Goal: Task Accomplishment & Management: Manage account settings

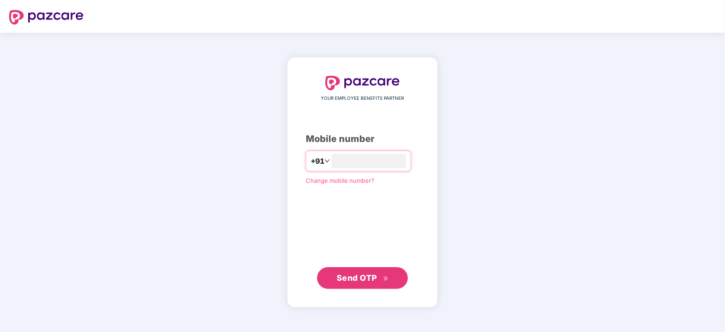
type input "**********"
click at [346, 271] on span "Send OTP" at bounding box center [363, 277] width 52 height 13
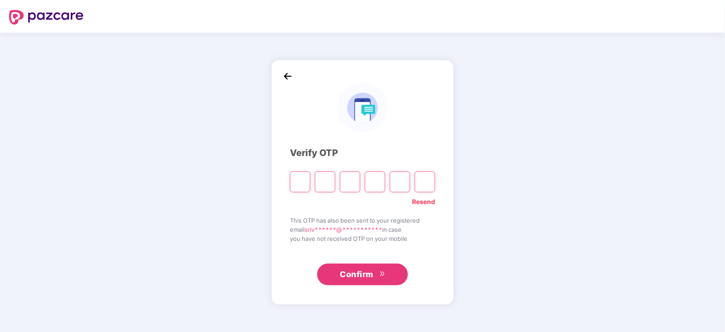
type input "*"
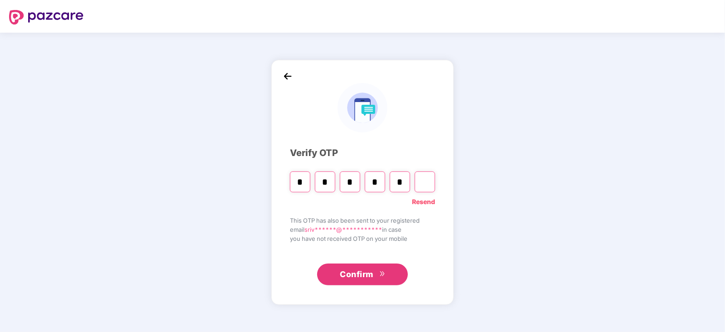
type input "*"
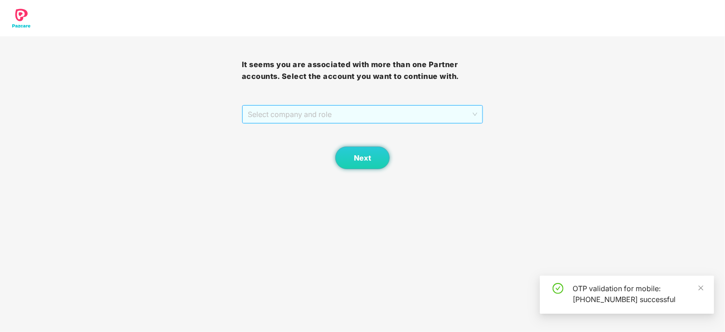
click at [478, 114] on div "Select company and role" at bounding box center [362, 114] width 241 height 18
click at [309, 130] on div "Pazcare - CUSTOMER_SUCCESS" at bounding box center [362, 132] width 231 height 10
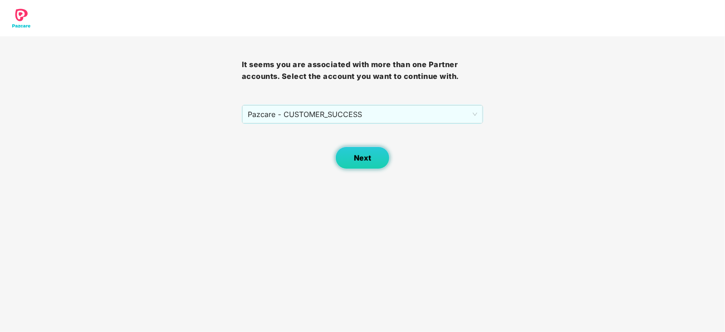
click at [365, 158] on span "Next" at bounding box center [362, 158] width 17 height 9
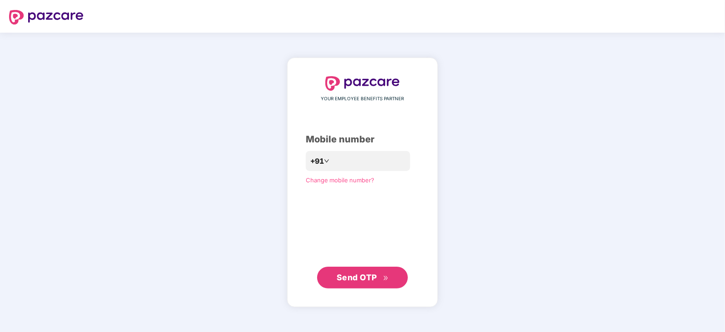
drag, startPoint x: 0, startPoint y: 0, endPoint x: 526, endPoint y: 178, distance: 555.6
click at [526, 178] on div "YOUR EMPLOYEE BENEFITS PARTNER Mobile number +91 Change mobile number? Send OTP" at bounding box center [362, 182] width 725 height 299
type input "**********"
click at [368, 273] on span "Send OTP" at bounding box center [357, 278] width 40 height 10
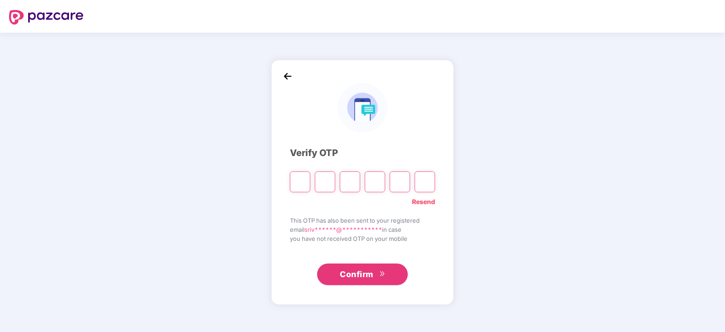
type input "*"
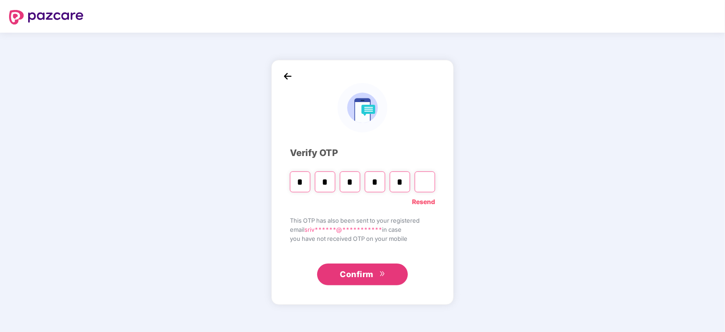
type input "*"
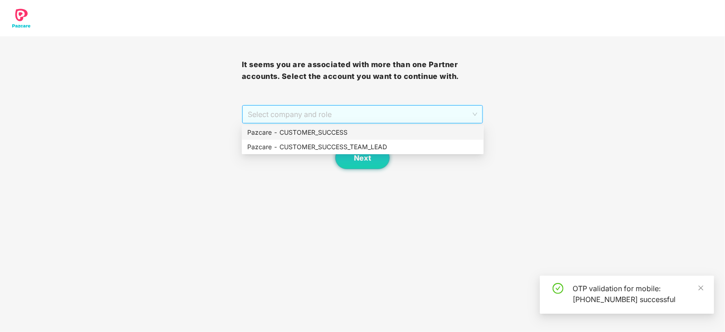
click at [472, 114] on span "Select company and role" at bounding box center [363, 114] width 230 height 17
click at [324, 133] on div "Pazcare - CUSTOMER_SUCCESS" at bounding box center [362, 132] width 231 height 10
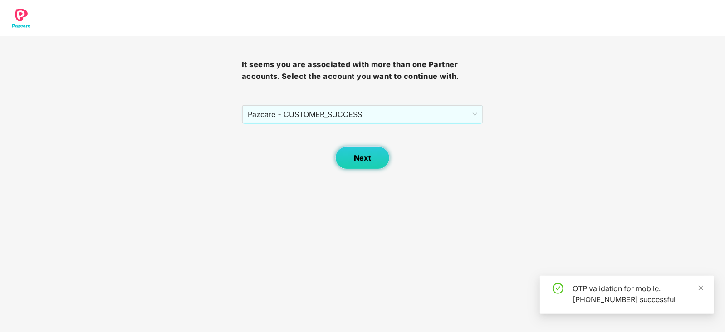
click at [365, 157] on span "Next" at bounding box center [362, 158] width 17 height 9
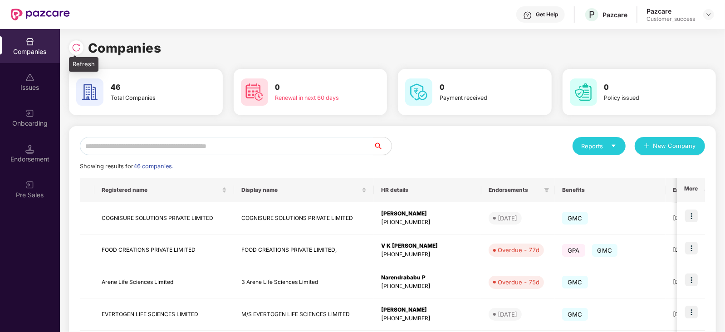
click at [73, 43] on img at bounding box center [76, 47] width 9 height 9
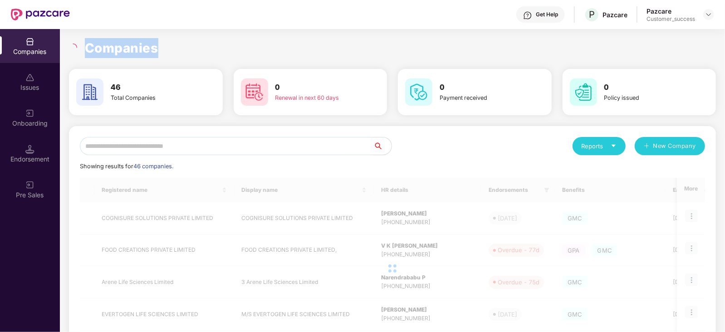
click at [73, 43] on div "Companies" at bounding box center [392, 48] width 647 height 20
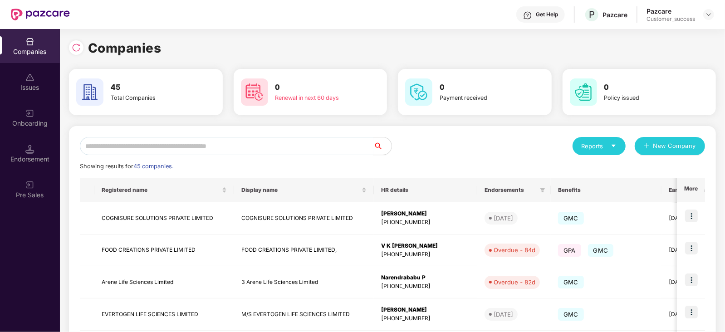
click at [190, 151] on input "text" at bounding box center [227, 146] width 294 height 18
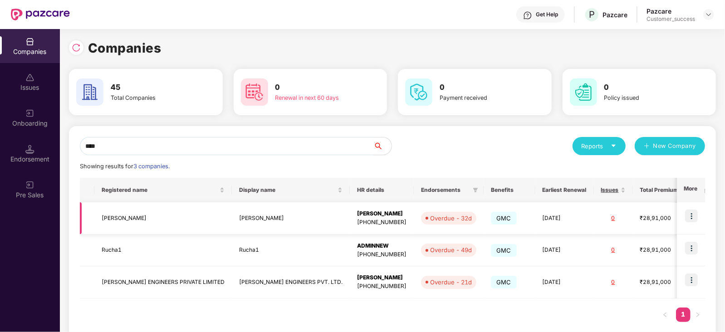
type input "****"
click at [689, 212] on img at bounding box center [691, 216] width 13 height 13
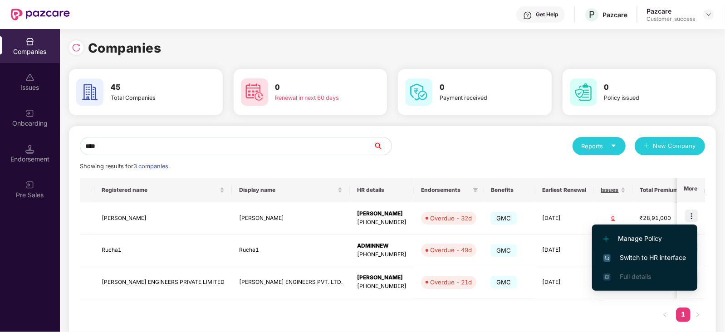
click at [662, 255] on span "Switch to HR interface" at bounding box center [644, 258] width 83 height 10
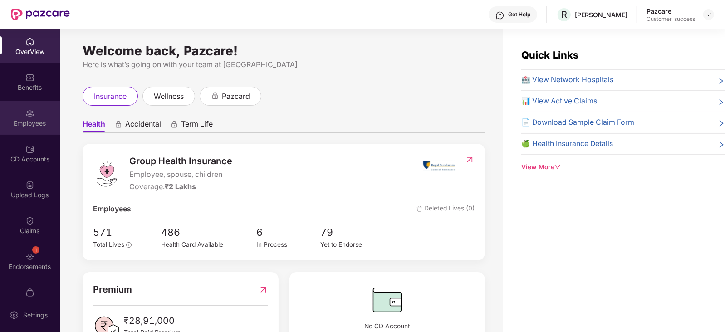
click at [20, 121] on div "Employees" at bounding box center [30, 123] width 60 height 9
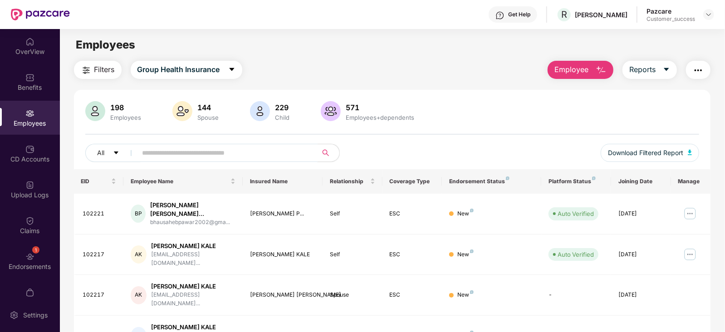
click at [161, 150] on input "text" at bounding box center [223, 153] width 163 height 14
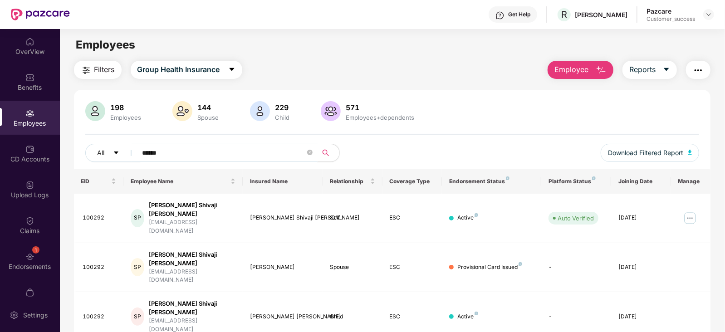
type input "******"
click at [702, 66] on img "button" at bounding box center [698, 70] width 11 height 11
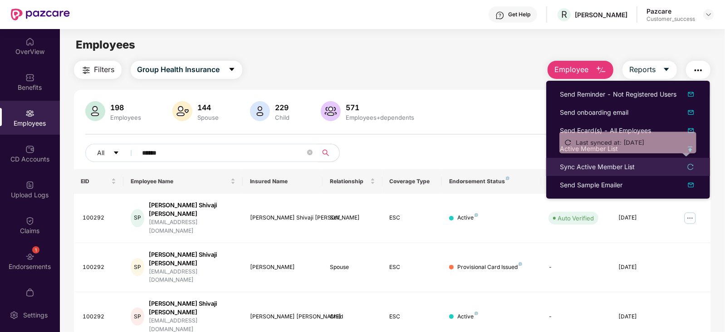
click at [693, 164] on icon "reload" at bounding box center [690, 167] width 6 height 6
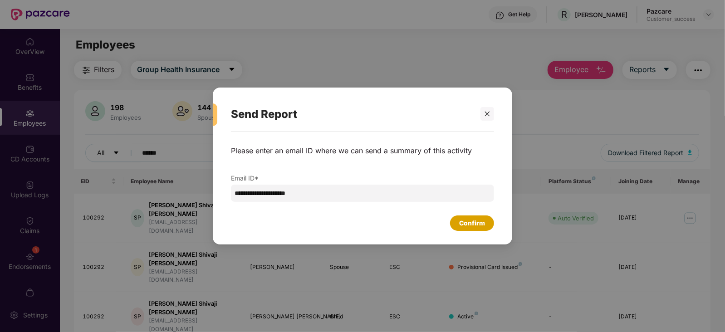
click at [472, 218] on div "Confirm" at bounding box center [472, 223] width 26 height 10
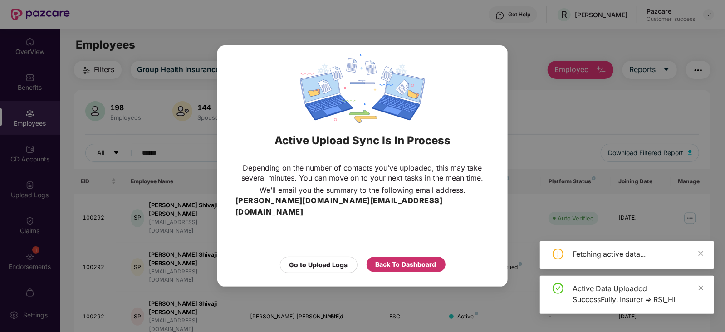
click at [424, 260] on div "Back To Dashboard" at bounding box center [406, 265] width 61 height 10
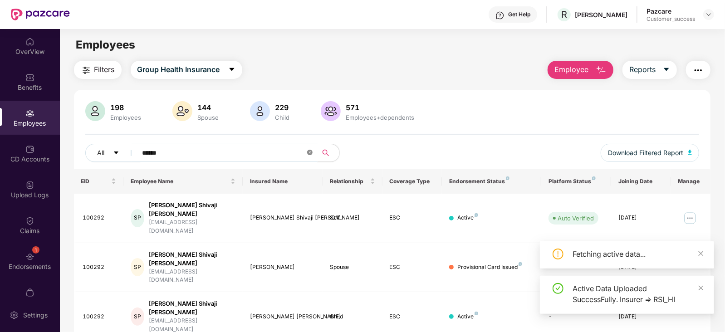
click at [308, 154] on icon "close-circle" at bounding box center [309, 152] width 5 height 5
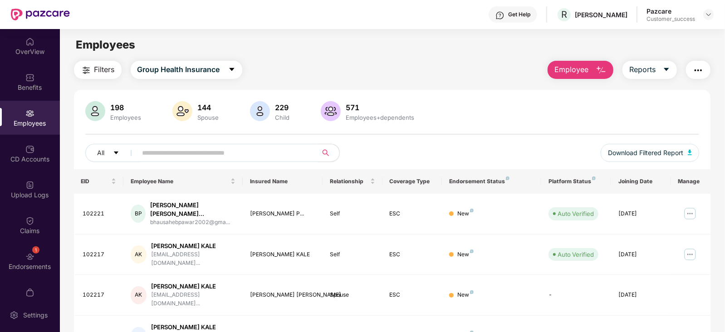
click at [696, 69] on img "button" at bounding box center [698, 70] width 11 height 11
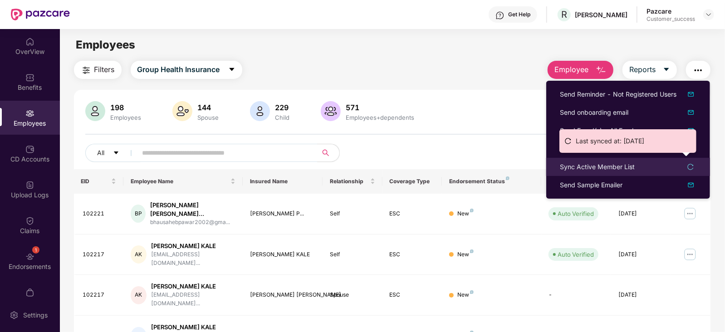
click at [691, 167] on icon "reload" at bounding box center [690, 167] width 6 height 6
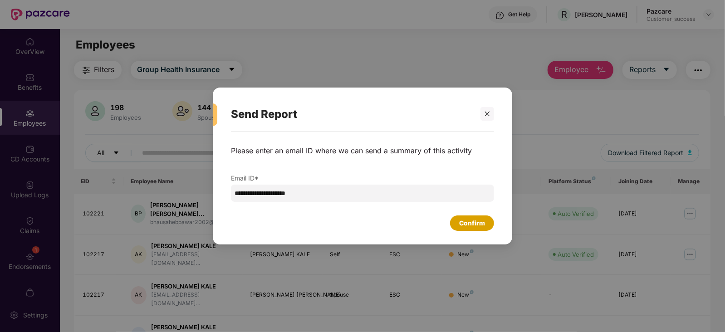
click at [475, 224] on div "Confirm" at bounding box center [472, 223] width 26 height 10
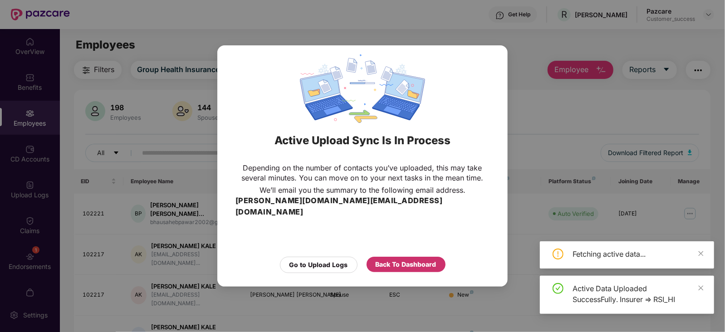
click at [407, 260] on div "Back To Dashboard" at bounding box center [406, 265] width 61 height 10
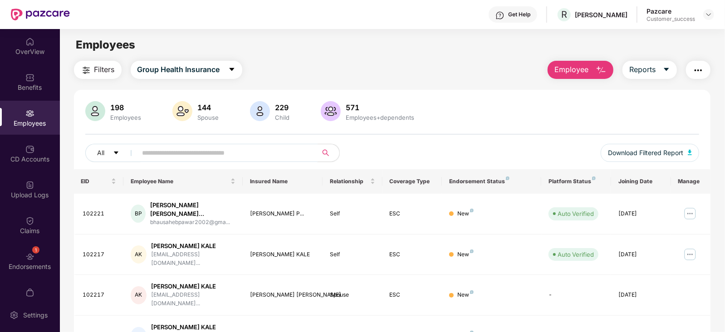
click at [153, 152] on input "text" at bounding box center [223, 153] width 163 height 14
paste input "**********"
type input "**********"
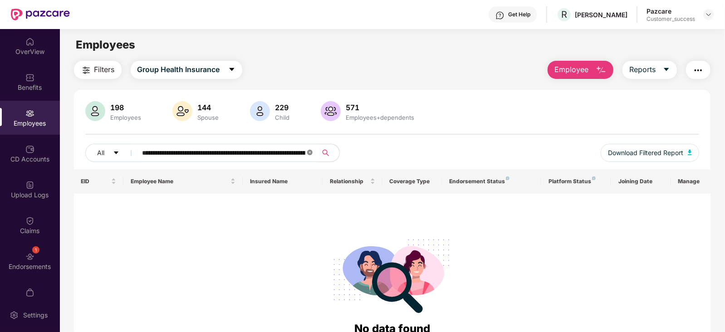
click at [311, 154] on icon "close-circle" at bounding box center [309, 152] width 5 height 5
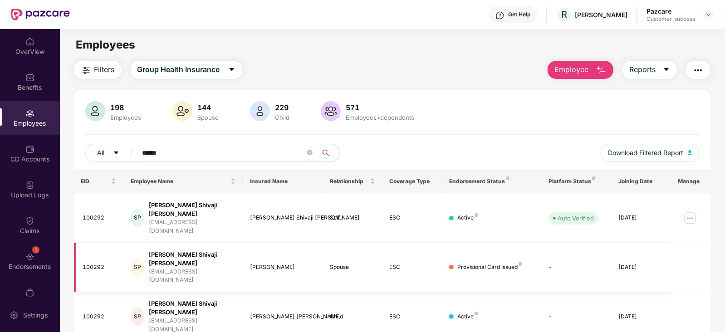
scroll to position [29, 0]
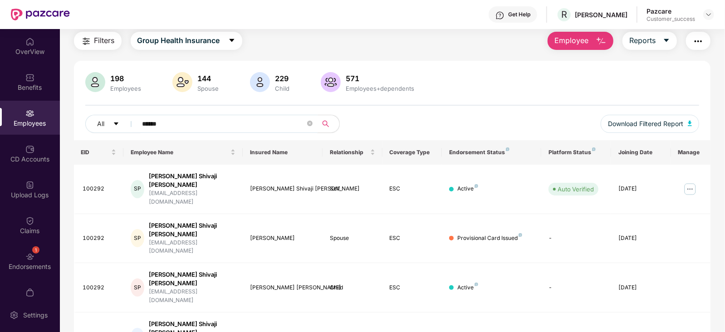
type input "******"
click at [360, 318] on div "EID Employee Name Insured Name Relationship Coverage Type Endorsement Status Pl…" at bounding box center [392, 267] width 637 height 255
click at [309, 124] on icon "close-circle" at bounding box center [309, 123] width 5 height 5
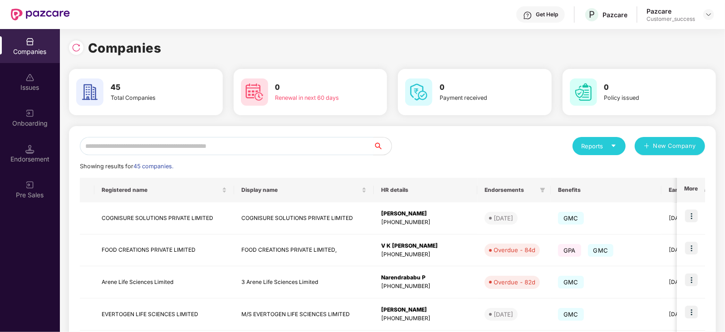
click at [124, 144] on input "text" at bounding box center [227, 146] width 294 height 18
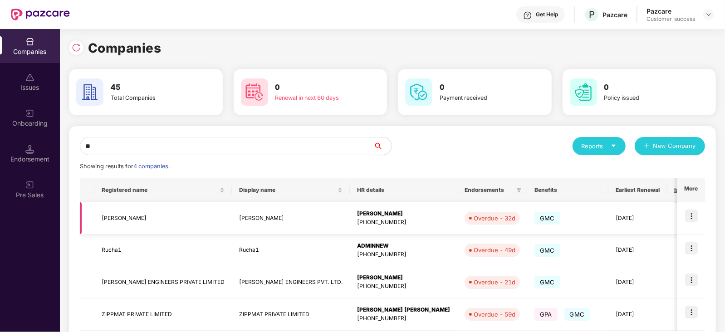
type input "**"
click at [232, 219] on td "[PERSON_NAME]" at bounding box center [291, 218] width 118 height 32
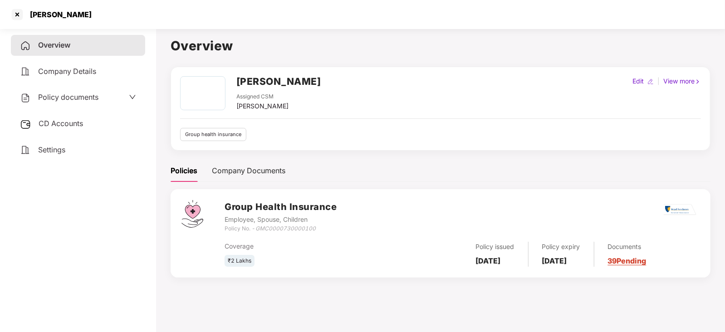
click at [641, 262] on link "39 Pending" at bounding box center [627, 260] width 39 height 9
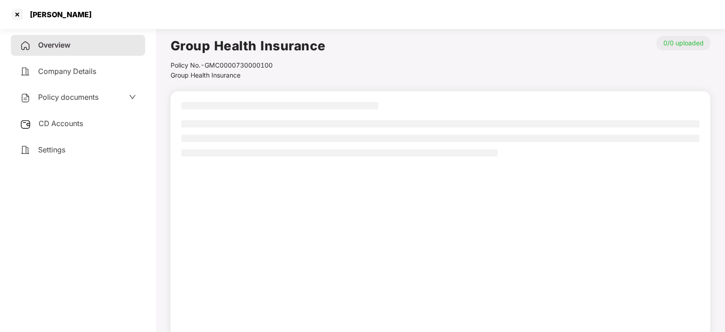
click at [641, 262] on div at bounding box center [441, 216] width 540 height 250
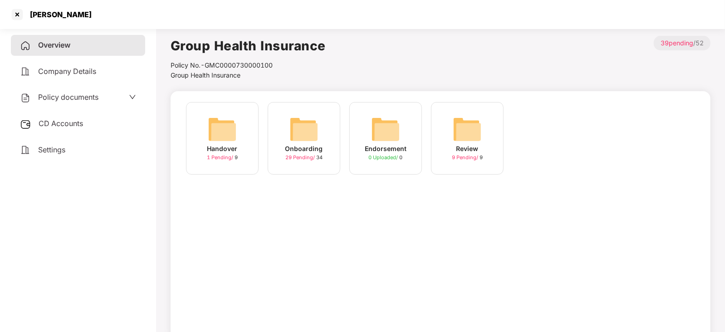
click at [304, 132] on img at bounding box center [303, 129] width 29 height 29
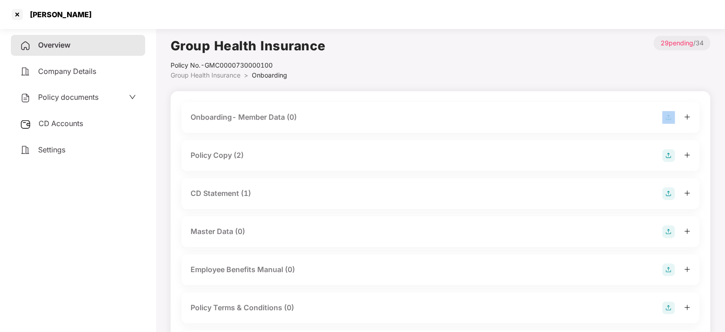
click at [304, 132] on div "Onboarding- Member Data (0)" at bounding box center [440, 117] width 518 height 31
click at [219, 155] on div "Policy Copy (2)" at bounding box center [217, 155] width 53 height 11
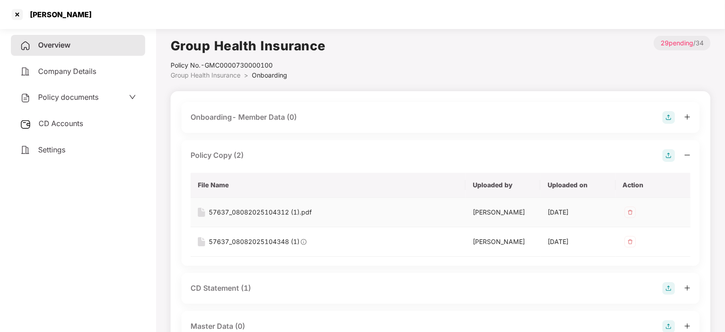
click at [260, 214] on div "57637_08082025104312 (1).pdf" at bounding box center [260, 212] width 103 height 10
click at [387, 131] on div "Onboarding- Member Data (0)" at bounding box center [440, 117] width 518 height 31
click at [632, 212] on img at bounding box center [630, 212] width 15 height 15
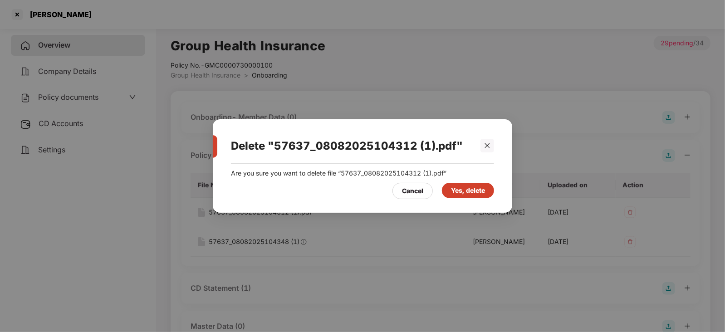
click at [466, 191] on div "Yes, delete" at bounding box center [468, 191] width 34 height 10
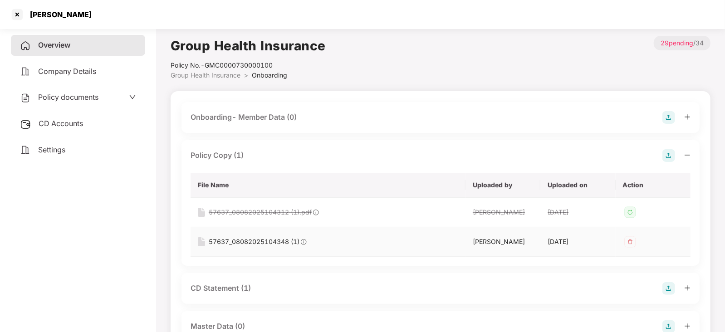
click at [279, 239] on div "57637_08082025104348 (1)" at bounding box center [254, 242] width 91 height 10
click at [631, 239] on img at bounding box center [630, 242] width 15 height 15
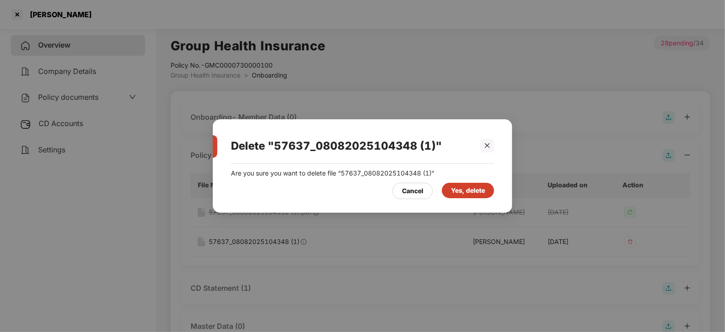
click at [467, 191] on div "Yes, delete" at bounding box center [468, 191] width 34 height 10
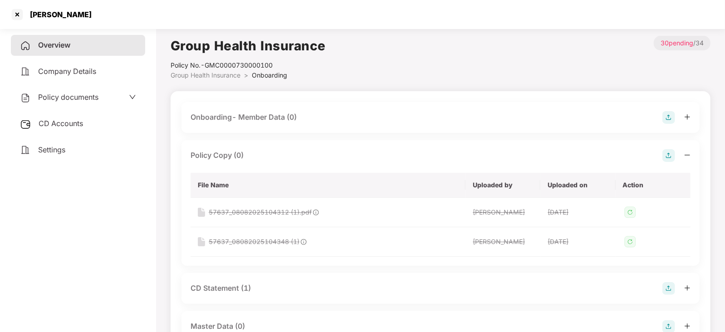
click at [670, 152] on img at bounding box center [668, 155] width 13 height 13
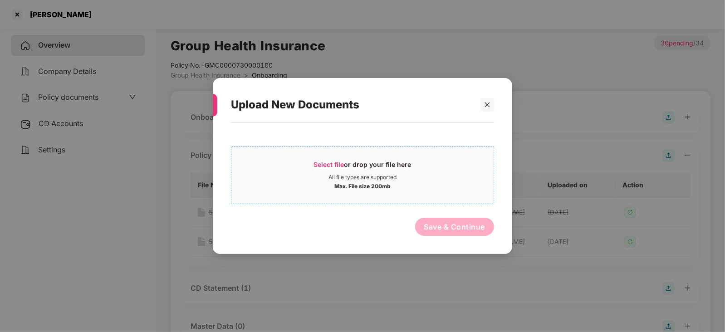
click at [329, 161] on span "Select file" at bounding box center [329, 165] width 30 height 8
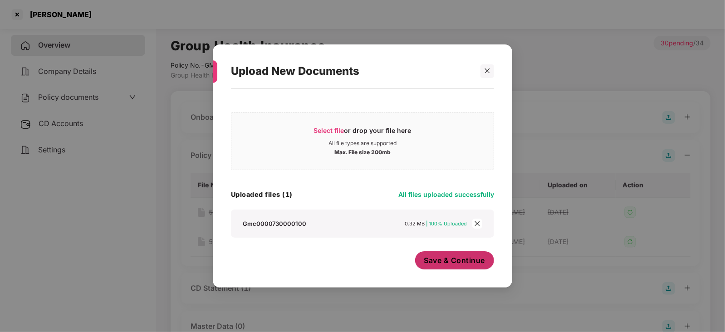
click at [456, 262] on span "Save & Continue" at bounding box center [454, 260] width 61 height 10
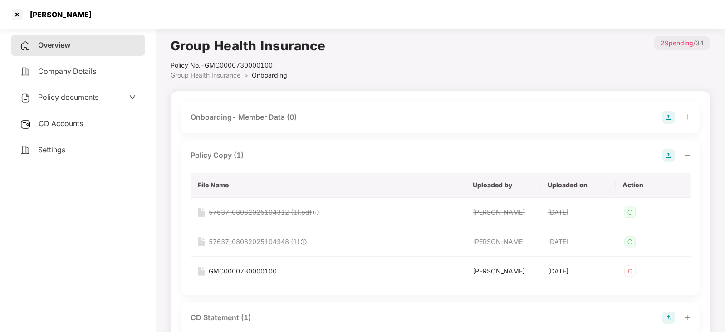
click at [668, 154] on img at bounding box center [668, 155] width 13 height 13
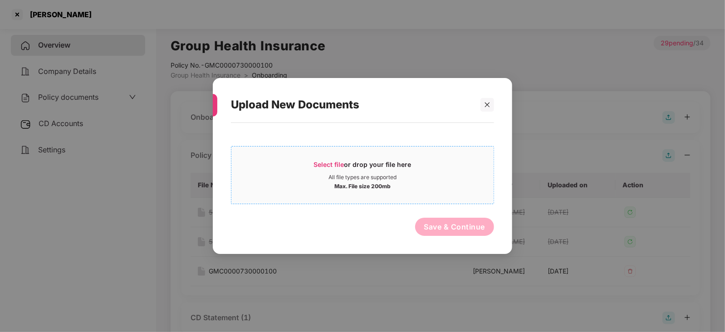
click at [340, 161] on span "Select file" at bounding box center [329, 165] width 30 height 8
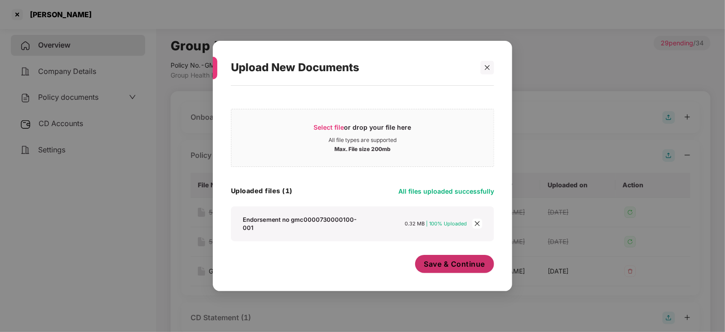
click at [465, 262] on span "Save & Continue" at bounding box center [454, 264] width 61 height 10
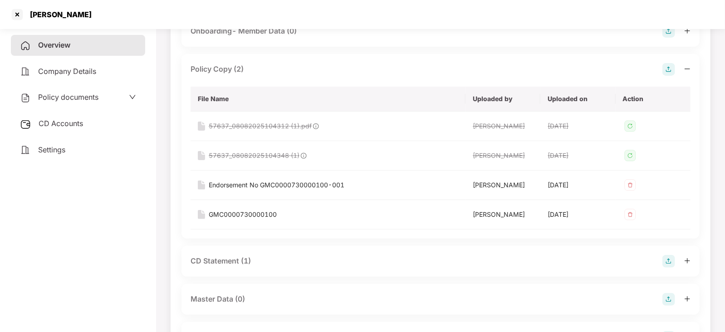
scroll to position [87, 0]
click at [250, 212] on div "GMC0000730000100" at bounding box center [243, 214] width 68 height 10
click at [372, 214] on div "GMC0000730000100" at bounding box center [328, 214] width 260 height 10
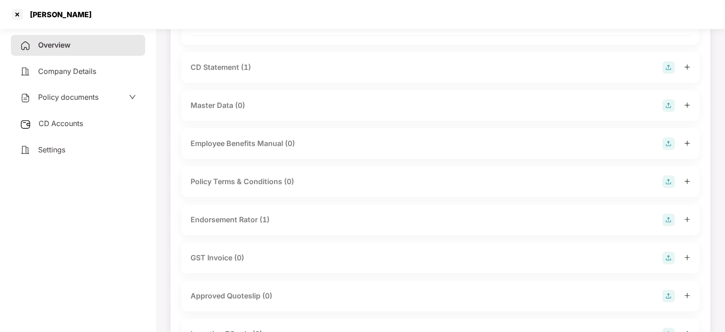
scroll to position [293, 0]
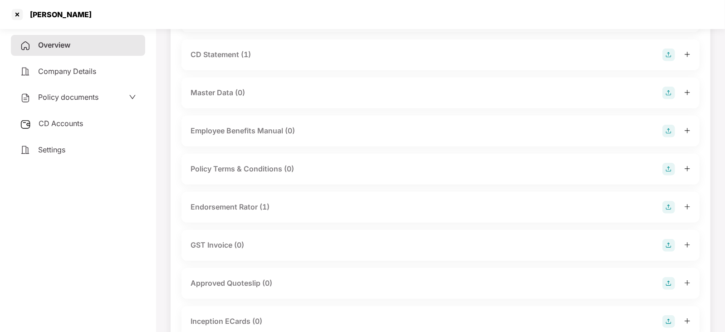
click at [437, 201] on div "Endorsement Rator (1)" at bounding box center [441, 207] width 500 height 13
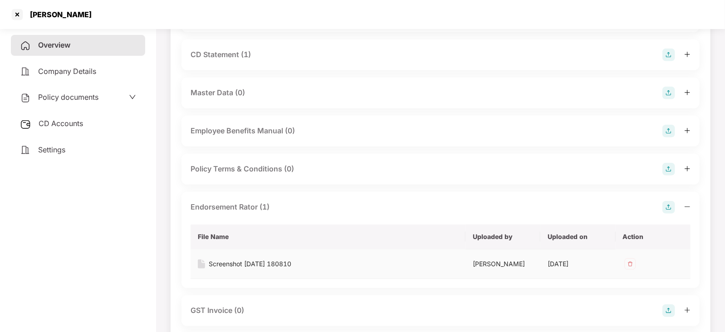
click at [634, 262] on img at bounding box center [630, 264] width 15 height 15
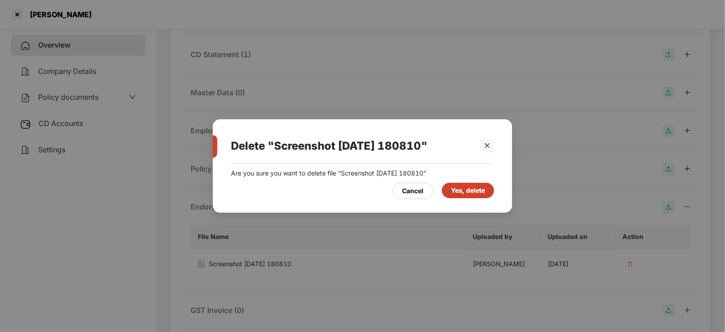
click at [469, 191] on div "Yes, delete" at bounding box center [468, 191] width 34 height 10
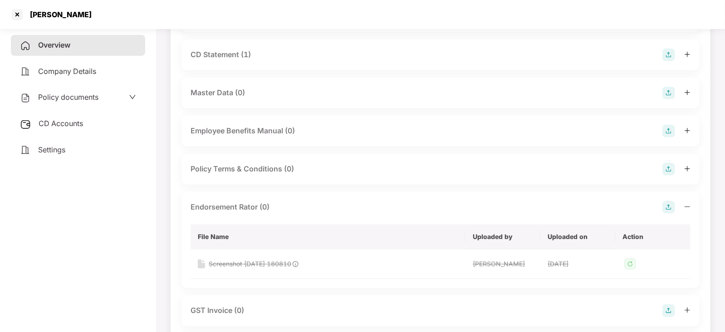
click at [668, 206] on img at bounding box center [668, 207] width 13 height 13
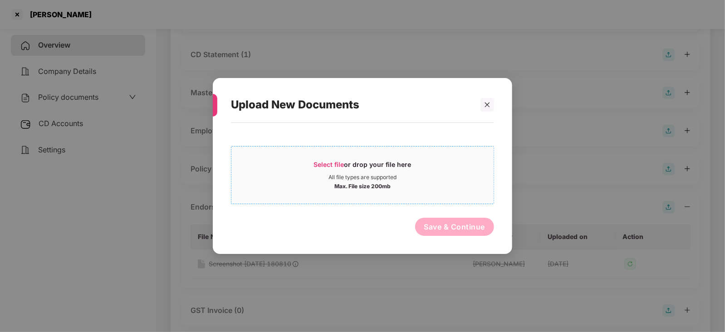
click at [339, 162] on span "Select file" at bounding box center [329, 165] width 30 height 8
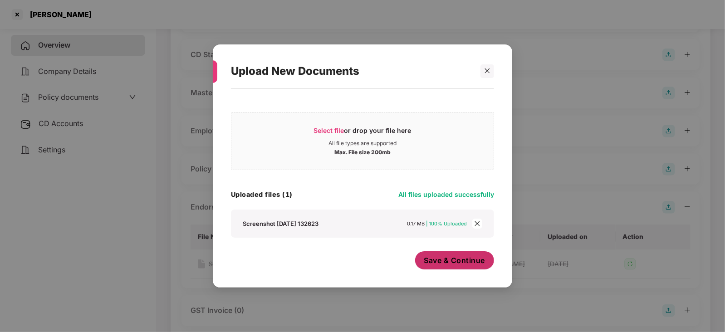
click at [448, 260] on span "Save & Continue" at bounding box center [454, 260] width 61 height 10
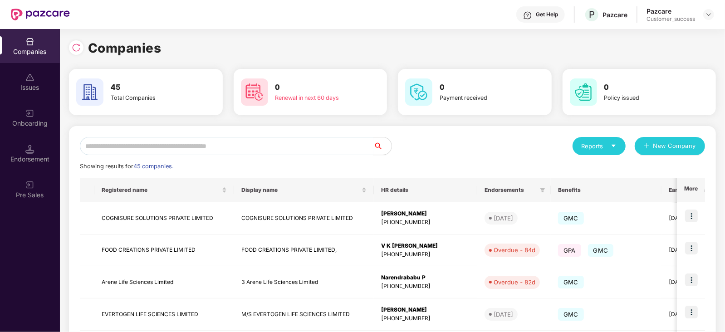
click at [147, 147] on input "text" at bounding box center [227, 146] width 294 height 18
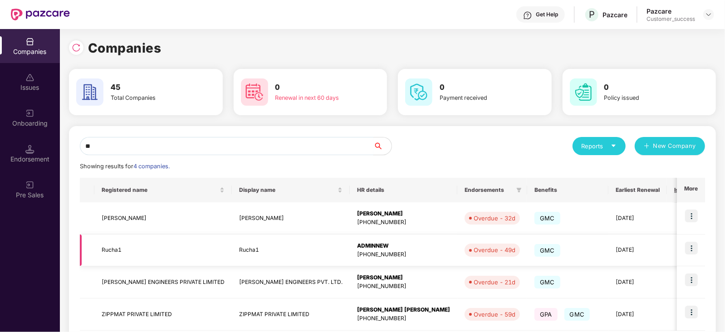
type input "**"
click at [460, 248] on td "Overdue - 49d" at bounding box center [492, 251] width 70 height 32
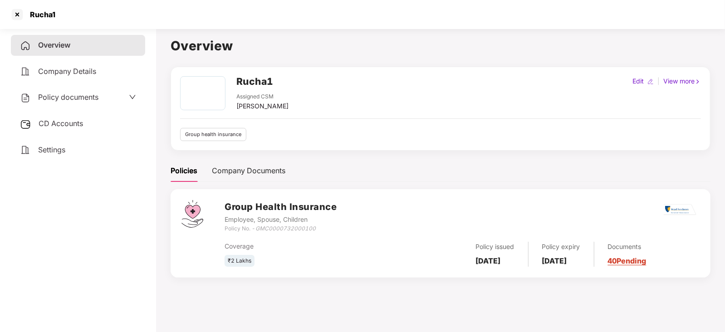
click at [639, 260] on link "40 Pending" at bounding box center [627, 260] width 39 height 9
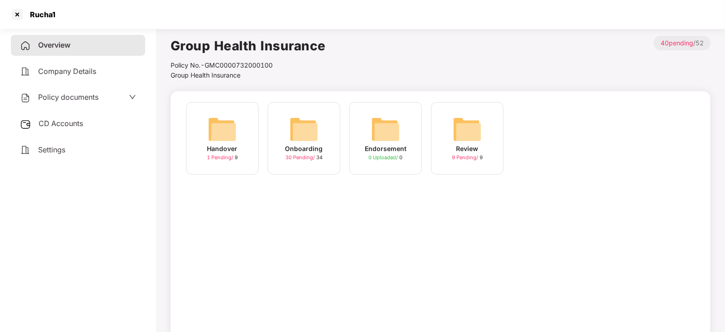
click at [302, 132] on img at bounding box center [303, 129] width 29 height 29
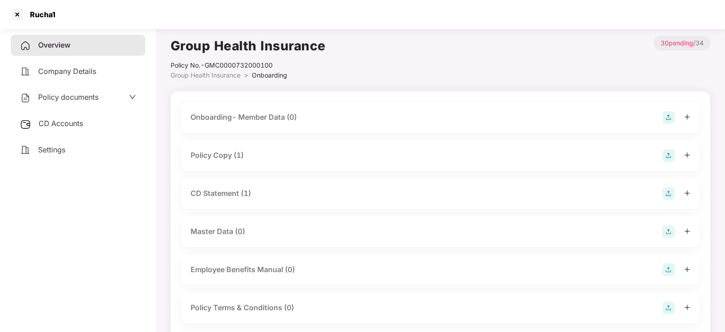
click at [214, 151] on div "Policy Copy (1)" at bounding box center [217, 155] width 53 height 11
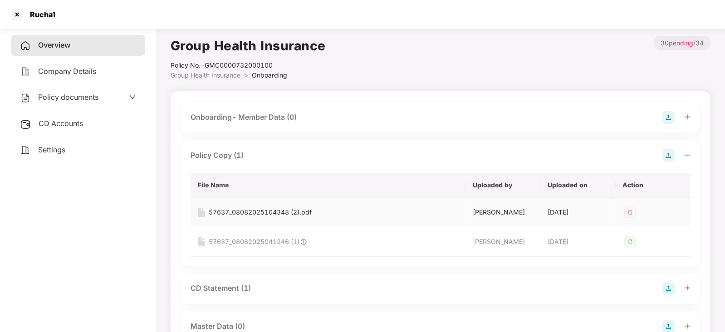
click at [264, 213] on div "57637_08082025104348 (2).pdf" at bounding box center [260, 212] width 103 height 10
click at [254, 214] on div "57637_08082025104348 (2).pdf" at bounding box center [260, 212] width 103 height 10
click at [361, 157] on div "Policy Copy (1)" at bounding box center [441, 155] width 500 height 13
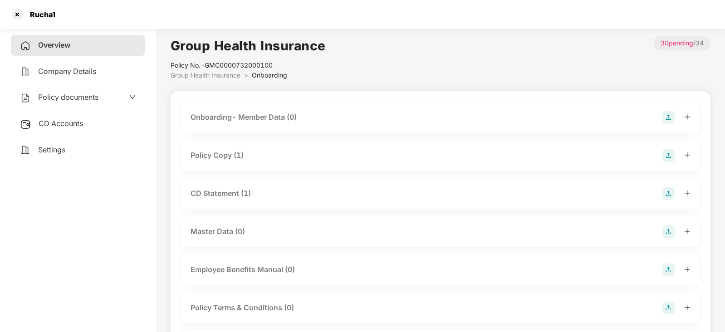
click at [216, 156] on div "Policy Copy (1)" at bounding box center [217, 155] width 53 height 11
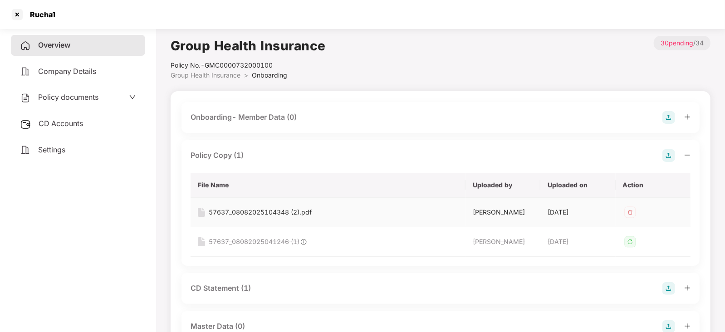
click at [265, 211] on div "57637_08082025104348 (2).pdf" at bounding box center [260, 212] width 103 height 10
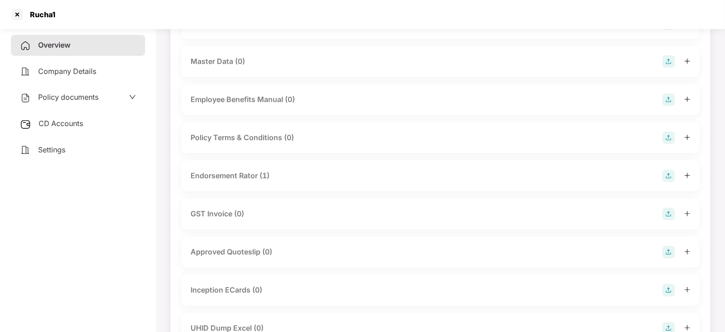
scroll to position [261, 0]
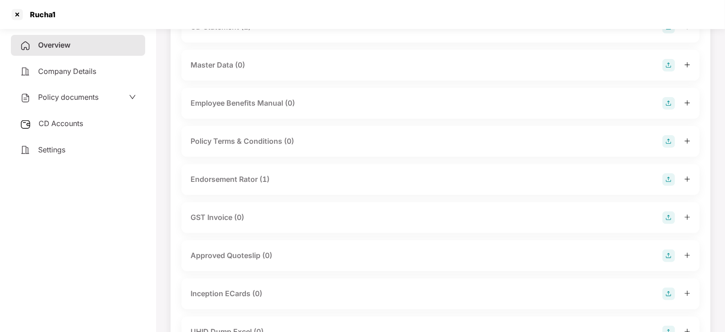
click at [239, 175] on div "Endorsement Rator (1)" at bounding box center [230, 179] width 79 height 11
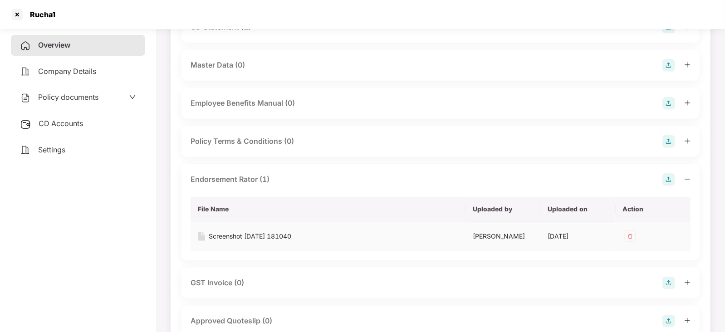
click at [631, 233] on img at bounding box center [630, 236] width 15 height 15
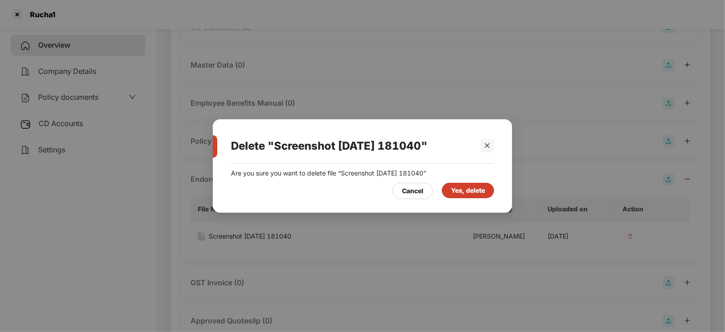
click at [470, 187] on div "Yes, delete" at bounding box center [468, 191] width 34 height 10
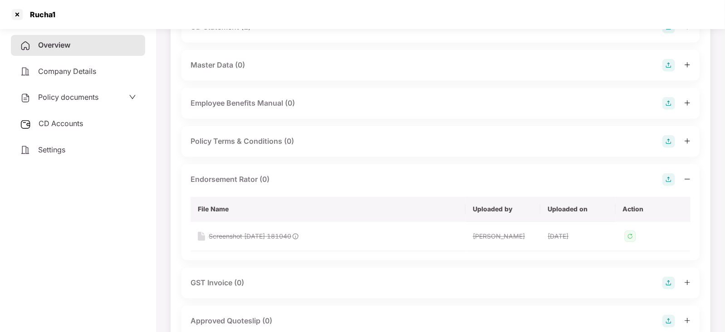
click at [668, 177] on img at bounding box center [668, 179] width 13 height 13
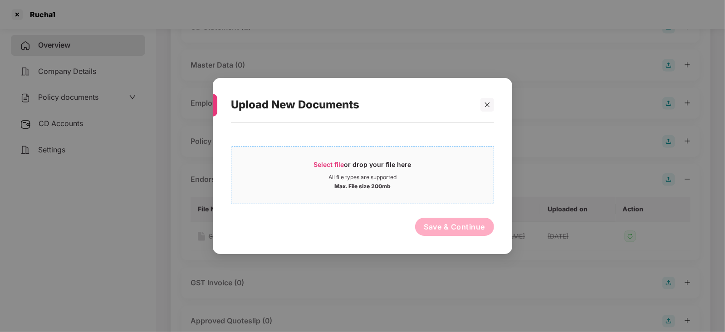
click at [331, 158] on span "Select file or drop your file here All file types are supported Max. File size …" at bounding box center [362, 175] width 262 height 44
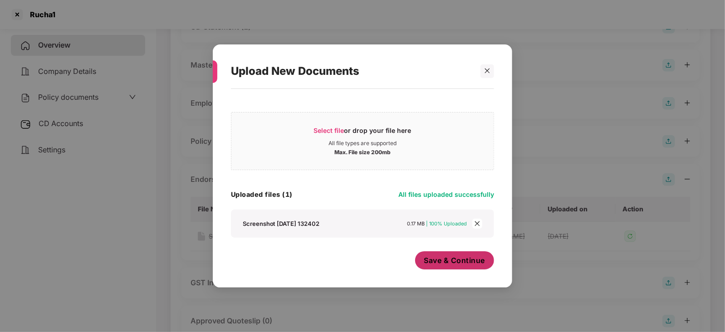
click at [456, 255] on span "Save & Continue" at bounding box center [454, 260] width 61 height 10
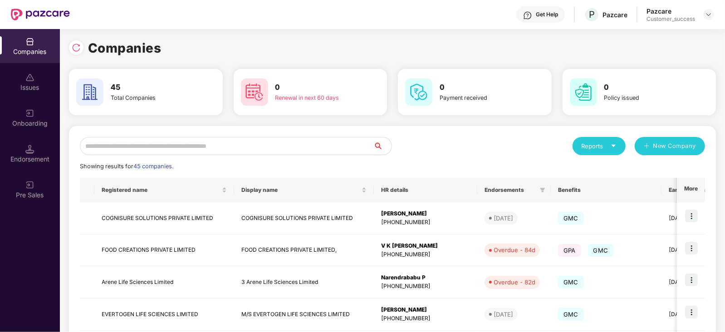
click at [132, 148] on input "text" at bounding box center [227, 146] width 294 height 18
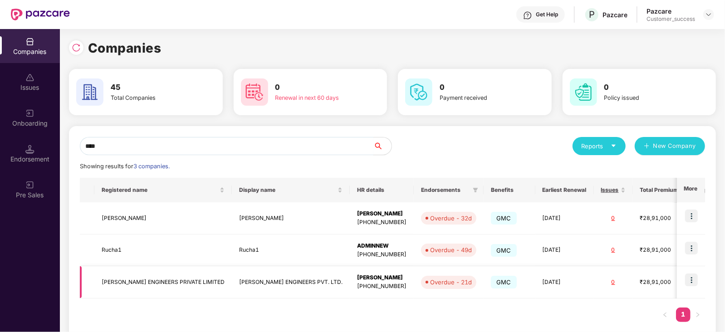
type input "****"
click at [430, 282] on div "Overdue - 21d" at bounding box center [451, 282] width 42 height 9
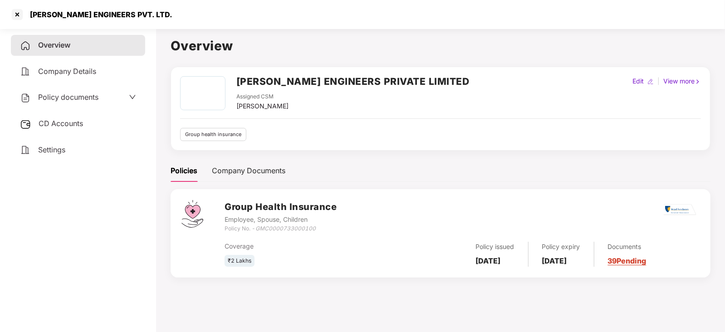
click at [637, 266] on div "Documents 39 Pending" at bounding box center [620, 254] width 52 height 25
click at [637, 258] on link "39 Pending" at bounding box center [627, 260] width 39 height 9
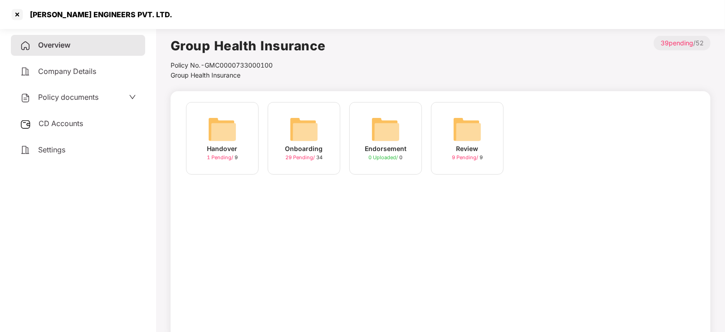
click at [307, 123] on img at bounding box center [303, 129] width 29 height 29
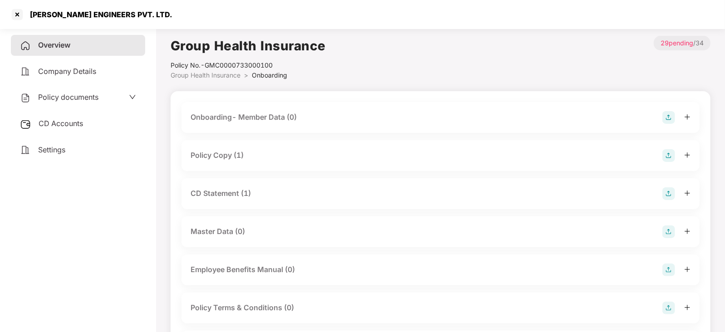
click at [222, 159] on div "Policy Copy (1)" at bounding box center [217, 155] width 53 height 11
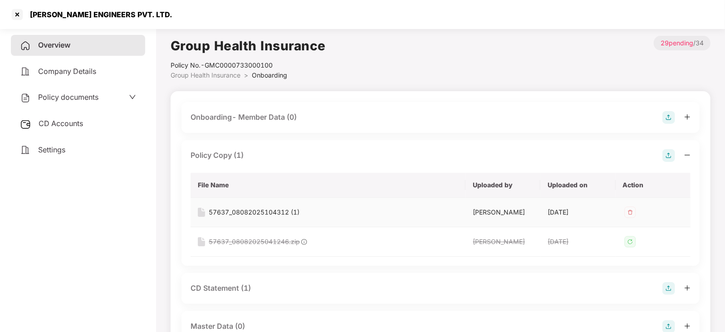
click at [259, 211] on div "57637_08082025104312 (1)" at bounding box center [254, 212] width 91 height 10
click at [386, 254] on td "57637_08082025041246.zip" at bounding box center [328, 241] width 275 height 29
click at [383, 153] on div "Policy Copy (1)" at bounding box center [441, 155] width 500 height 13
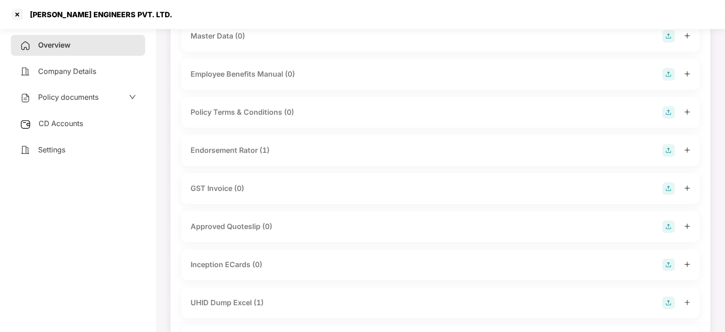
scroll to position [197, 0]
click at [221, 151] on div "Endorsement Rator (1)" at bounding box center [230, 148] width 79 height 11
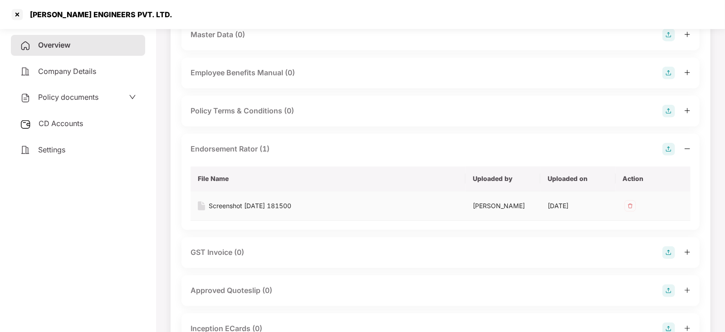
click at [631, 205] on img at bounding box center [630, 206] width 15 height 15
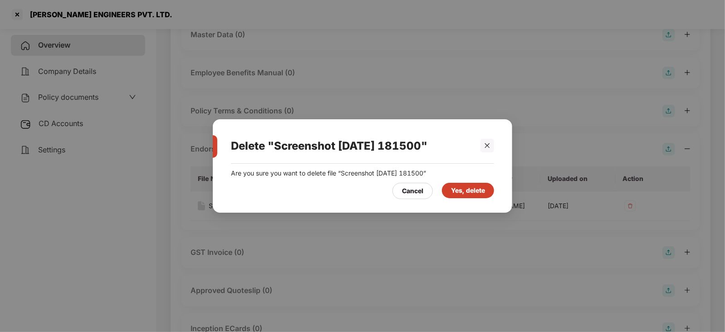
click at [480, 190] on div "Yes, delete" at bounding box center [468, 191] width 34 height 10
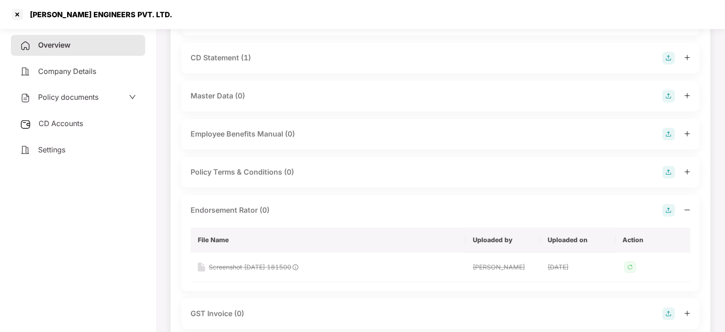
scroll to position [136, 0]
click at [668, 210] on img at bounding box center [668, 210] width 13 height 13
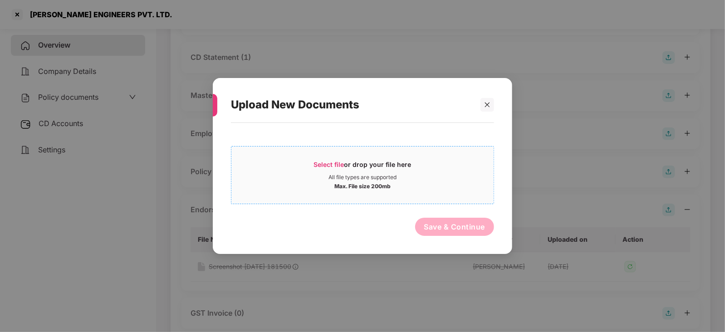
click at [340, 165] on span "Select file" at bounding box center [329, 165] width 30 height 8
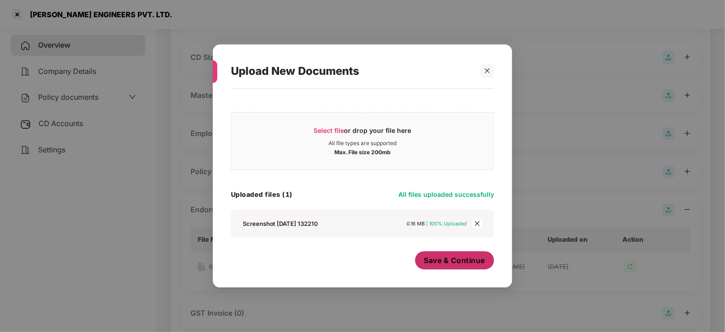
click at [457, 263] on span "Save & Continue" at bounding box center [454, 260] width 61 height 10
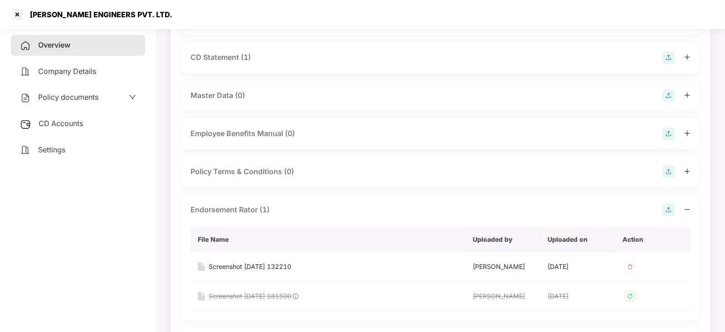
click at [368, 208] on div "Endorsement Rator (1)" at bounding box center [441, 210] width 500 height 13
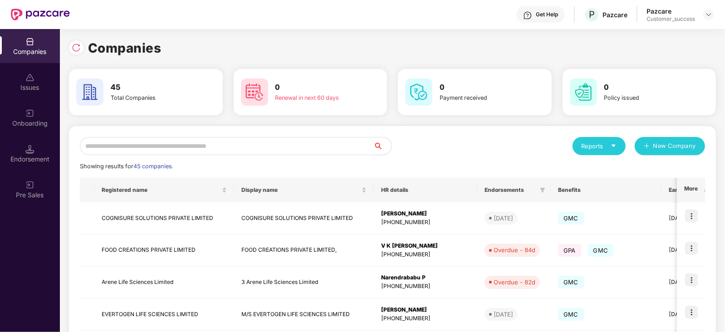
click at [215, 144] on input "text" at bounding box center [227, 146] width 294 height 18
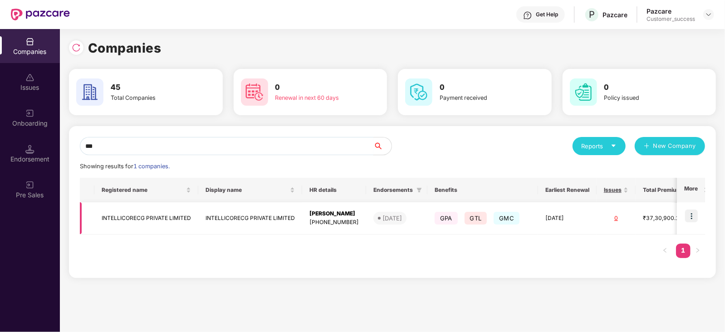
type input "***"
click at [691, 219] on img at bounding box center [691, 216] width 13 height 13
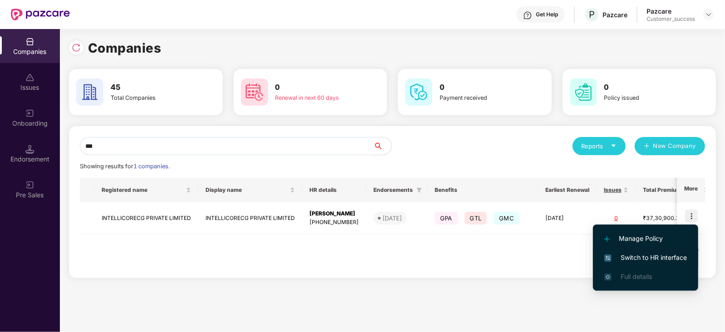
click at [659, 255] on span "Switch to HR interface" at bounding box center [645, 258] width 83 height 10
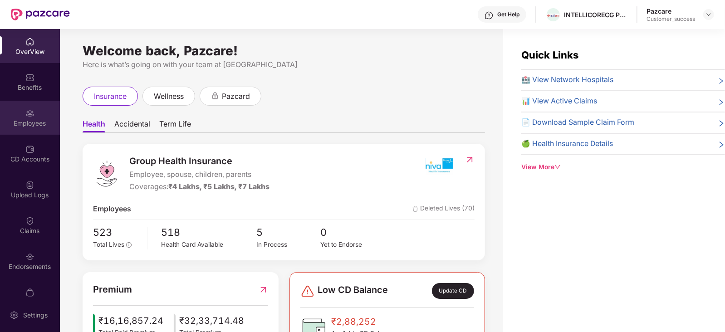
click at [28, 113] on img at bounding box center [29, 113] width 9 height 9
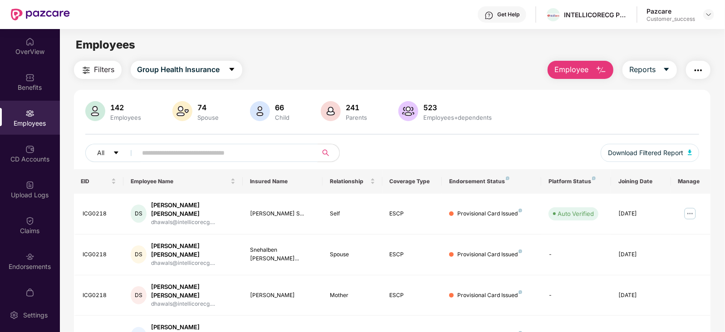
click at [191, 152] on input "text" at bounding box center [223, 153] width 163 height 14
paste input "*******"
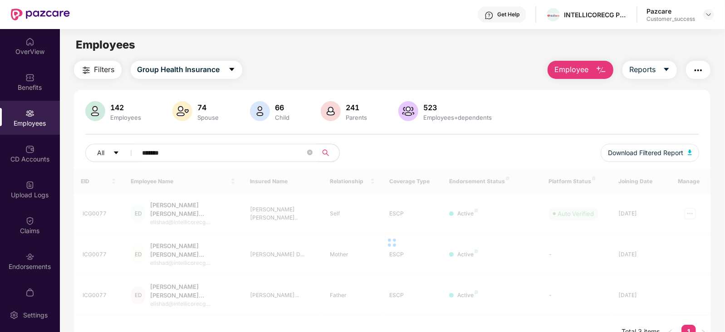
type input "*******"
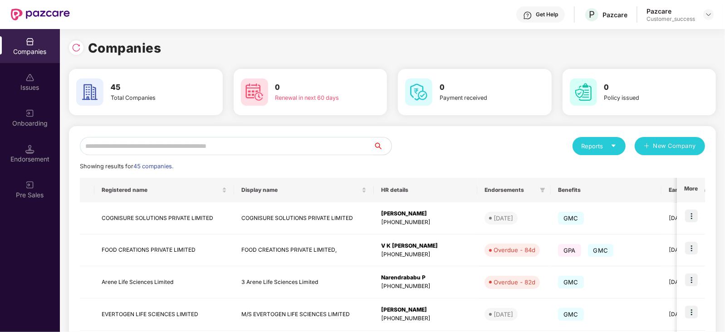
click at [135, 148] on input "text" at bounding box center [227, 146] width 294 height 18
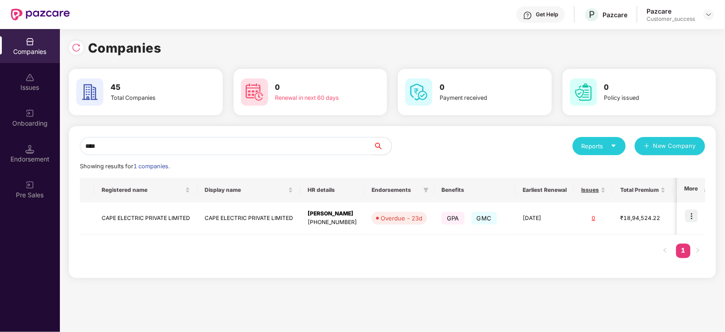
type input "****"
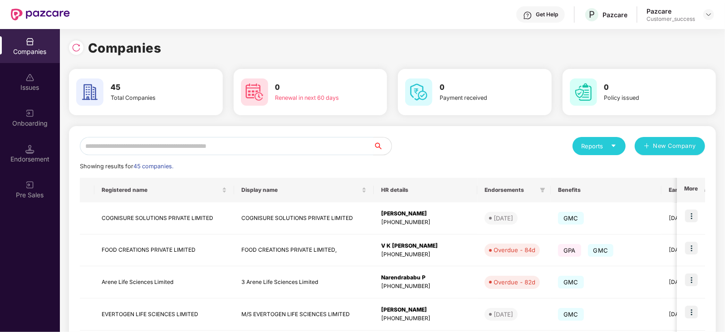
click at [179, 144] on input "text" at bounding box center [227, 146] width 294 height 18
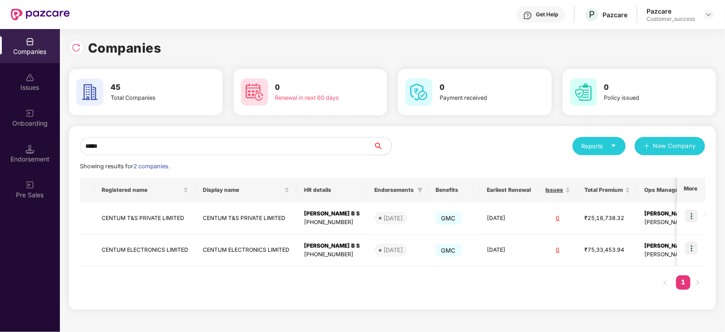
type input "*****"
